Goal: Task Accomplishment & Management: Complete application form

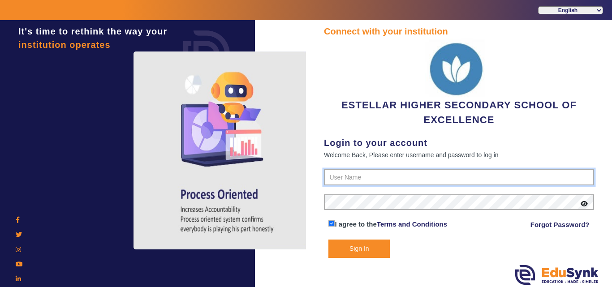
type input "7796657185"
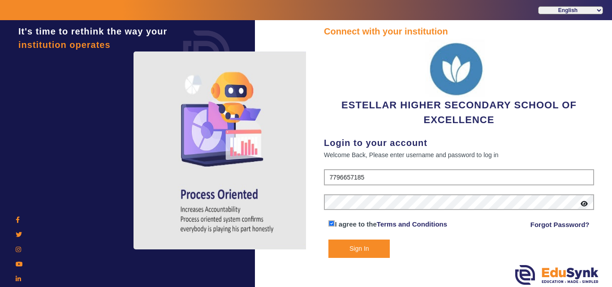
click at [372, 251] on button "Sign In" at bounding box center [359, 249] width 61 height 18
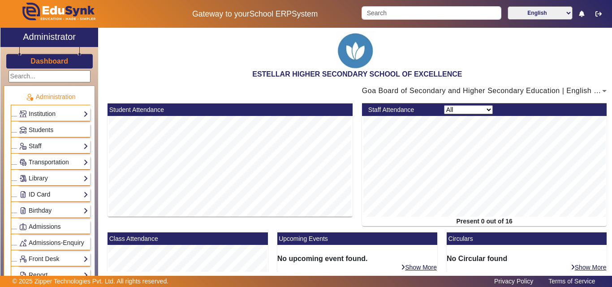
click at [60, 196] on link "ID Card" at bounding box center [53, 195] width 69 height 10
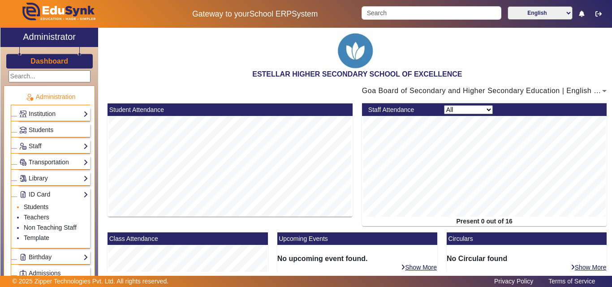
click at [41, 206] on link "Students" at bounding box center [36, 207] width 25 height 7
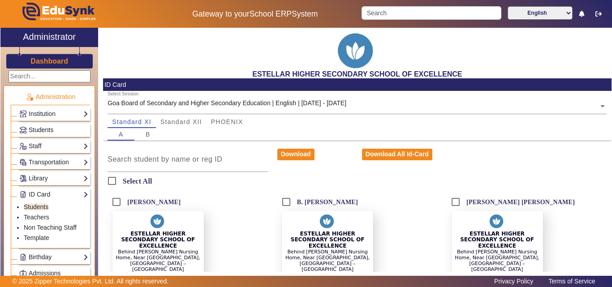
click at [54, 132] on link "Students" at bounding box center [53, 130] width 69 height 10
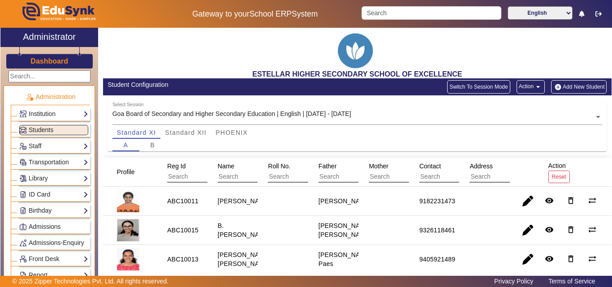
click at [570, 81] on button "Add New Student" at bounding box center [579, 86] width 56 height 13
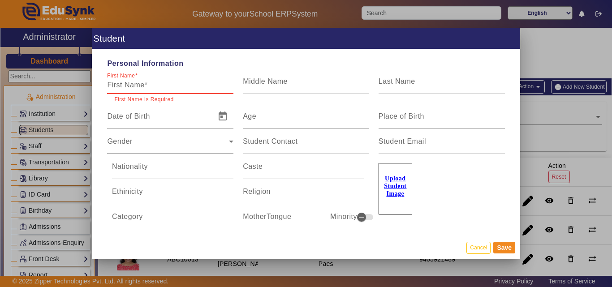
paste input "[PERSON_NAME]"
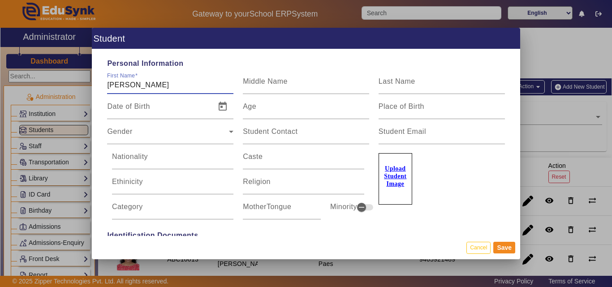
drag, startPoint x: 132, startPoint y: 88, endPoint x: 203, endPoint y: 85, distance: 71.3
click at [203, 85] on input "[PERSON_NAME]" at bounding box center [170, 85] width 126 height 11
type input "[PERSON_NAME]"
click at [402, 85] on mat-label "Last Name" at bounding box center [397, 82] width 37 height 8
click at [402, 85] on input "Last Name" at bounding box center [442, 85] width 126 height 11
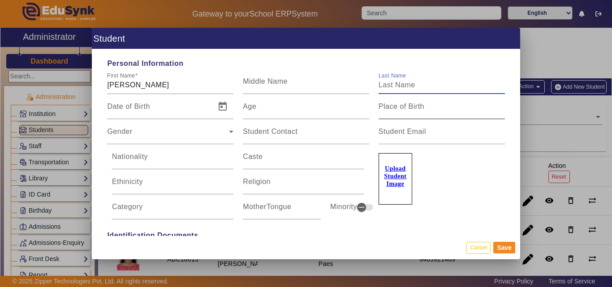
paste input "[PERSON_NAME]"
type input "[PERSON_NAME]"
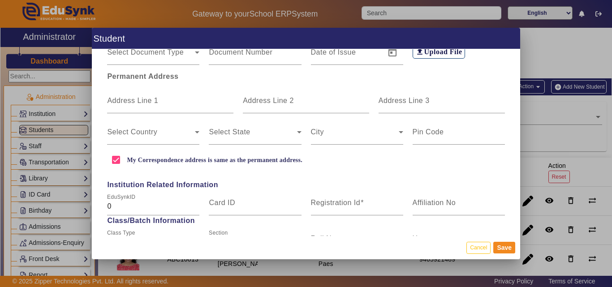
scroll to position [269, 0]
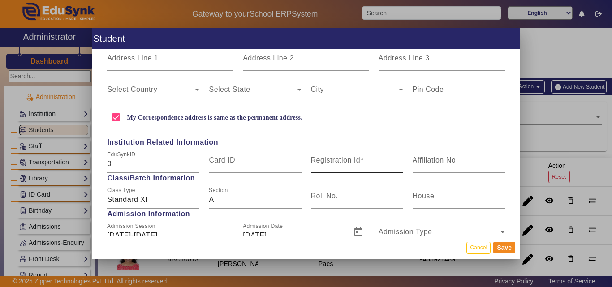
click at [327, 149] on div "Registration Id" at bounding box center [357, 160] width 92 height 25
paste input "ABC10037"
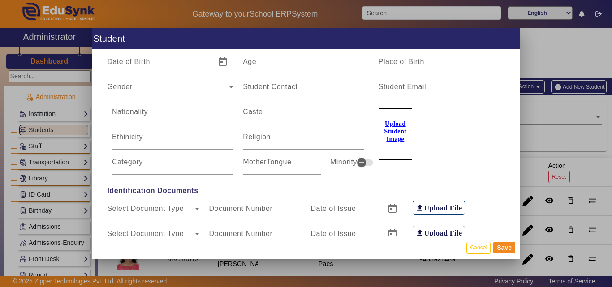
scroll to position [0, 0]
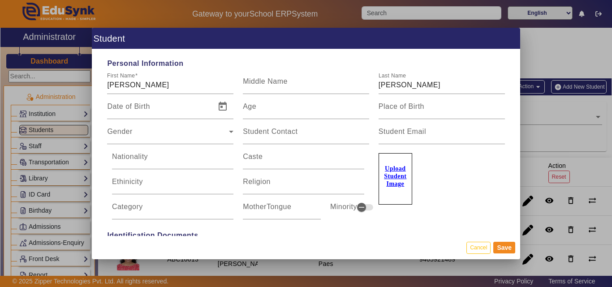
type input "ABC10037"
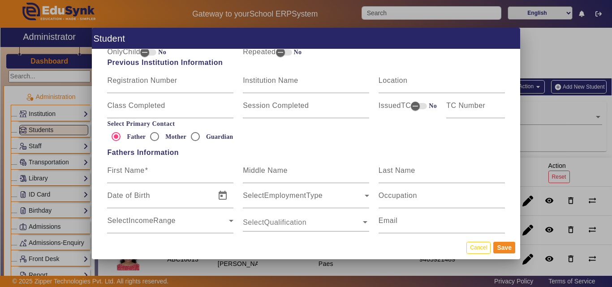
scroll to position [493, 0]
click at [152, 171] on input "First Name" at bounding box center [170, 173] width 126 height 11
paste input "[PERSON_NAME]"
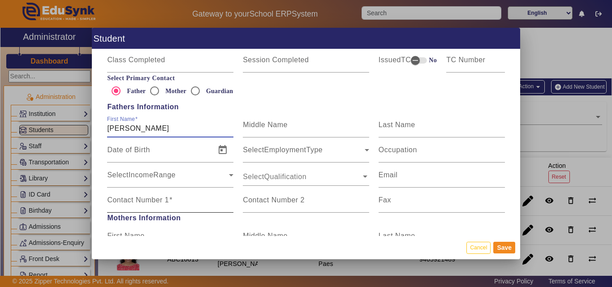
type input "[PERSON_NAME]"
click at [152, 197] on mat-label "Contact Number 1" at bounding box center [138, 200] width 62 height 8
click at [152, 199] on input "Contact Number 1" at bounding box center [170, 204] width 126 height 11
paste input "98230 52983"
click at [129, 206] on input "98230 52983" at bounding box center [170, 204] width 126 height 11
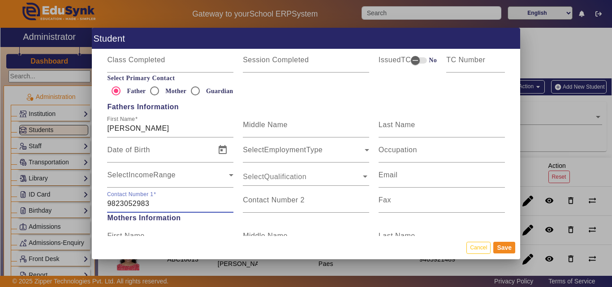
type input "9823052983"
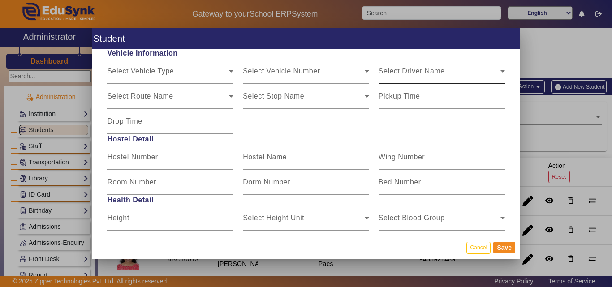
scroll to position [1076, 0]
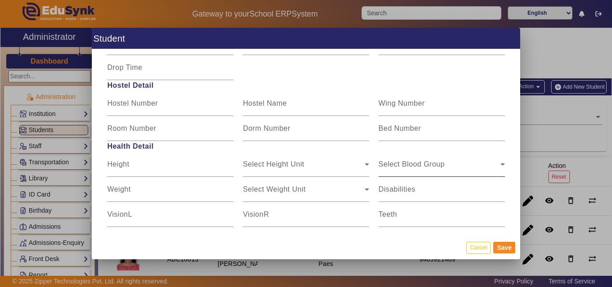
click at [422, 171] on span "Select Blood Group" at bounding box center [440, 168] width 122 height 11
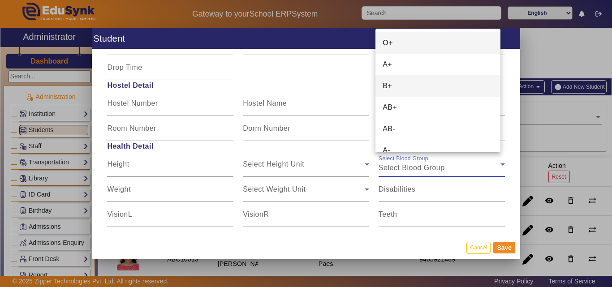
click at [398, 85] on mat-option "B+" at bounding box center [438, 86] width 125 height 22
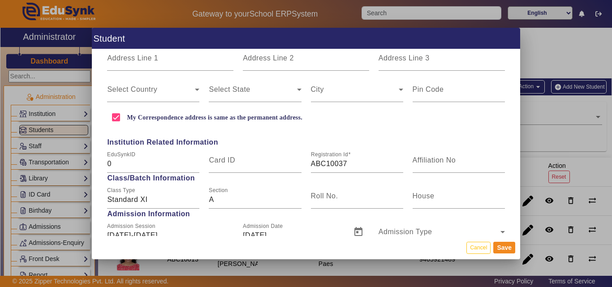
scroll to position [45, 0]
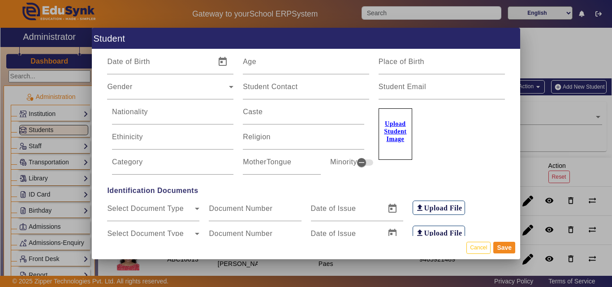
click at [390, 145] on label "Upload Student Image" at bounding box center [396, 134] width 34 height 52
click at [0, 0] on input "Upload Student Image" at bounding box center [0, 0] width 0 height 0
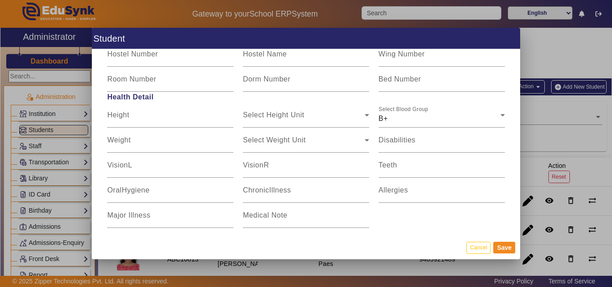
scroll to position [1126, 0]
click at [507, 247] on button "Save" at bounding box center [505, 248] width 22 height 12
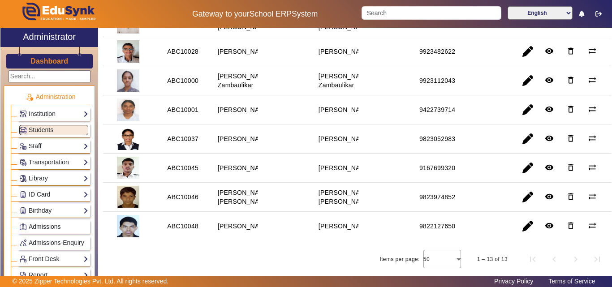
scroll to position [356, 0]
drag, startPoint x: 217, startPoint y: 122, endPoint x: 247, endPoint y: 133, distance: 32.5
click at [247, 133] on div "[PERSON_NAME]" at bounding box center [244, 138] width 59 height 15
copy staff-with-status "[PERSON_NAME]"
click at [190, 265] on div "Items per page: 50 1 – 13 of 13" at bounding box center [357, 259] width 509 height 25
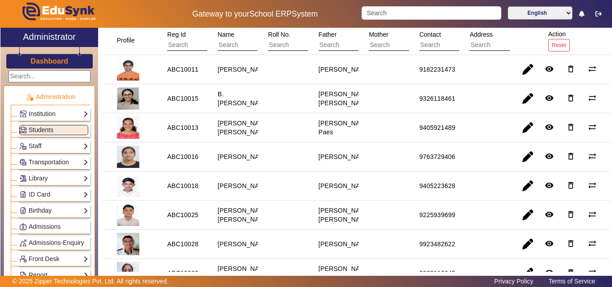
scroll to position [0, 0]
